Goal: Information Seeking & Learning: Learn about a topic

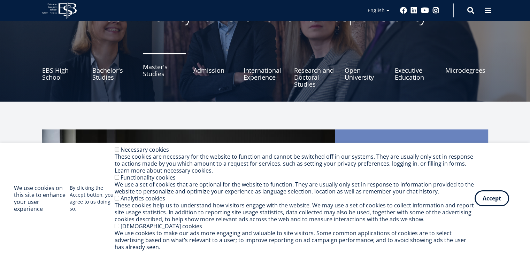
scroll to position [70, 0]
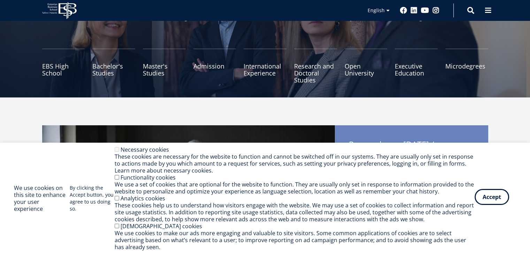
click at [489, 196] on button "Accept" at bounding box center [492, 197] width 34 height 16
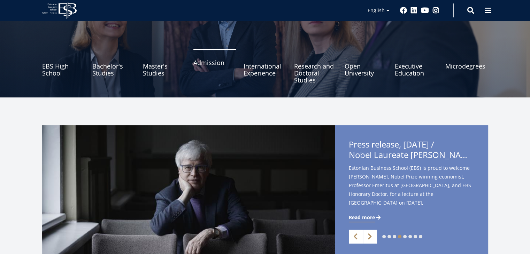
click at [207, 69] on link "Admission" at bounding box center [214, 66] width 43 height 35
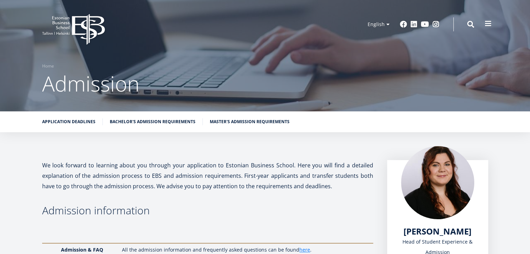
click at [489, 26] on span at bounding box center [488, 23] width 7 height 7
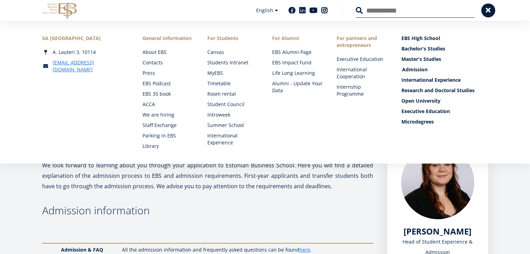
click at [409, 69] on link "Admission" at bounding box center [445, 69] width 87 height 7
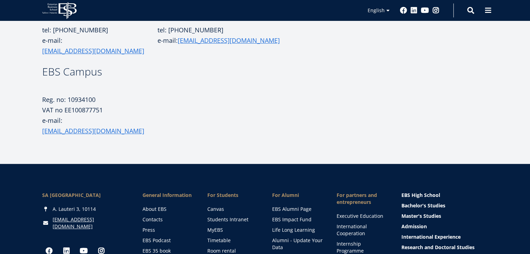
scroll to position [314, 0]
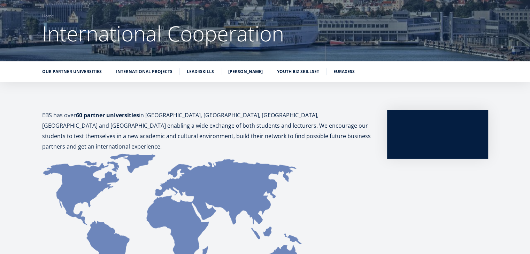
scroll to position [51, 0]
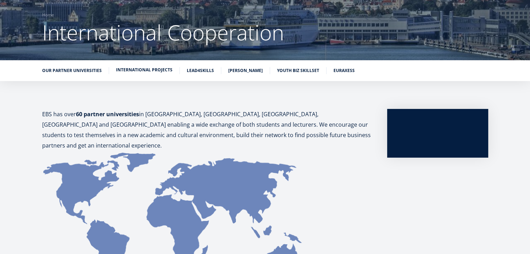
click at [147, 72] on link "International Projects" at bounding box center [144, 70] width 56 height 7
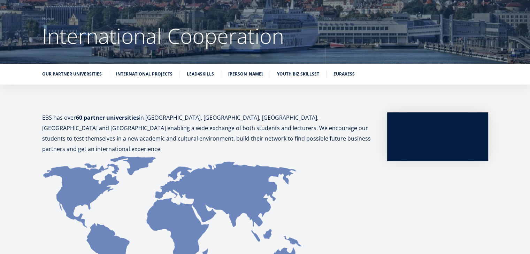
scroll to position [45, 0]
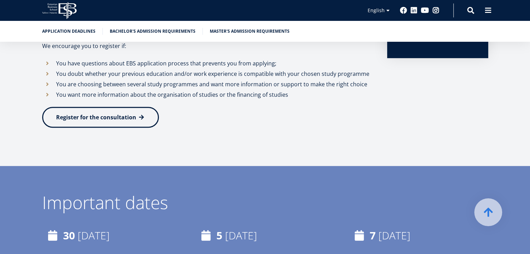
scroll to position [314, 0]
